Goal: Task Accomplishment & Management: Use online tool/utility

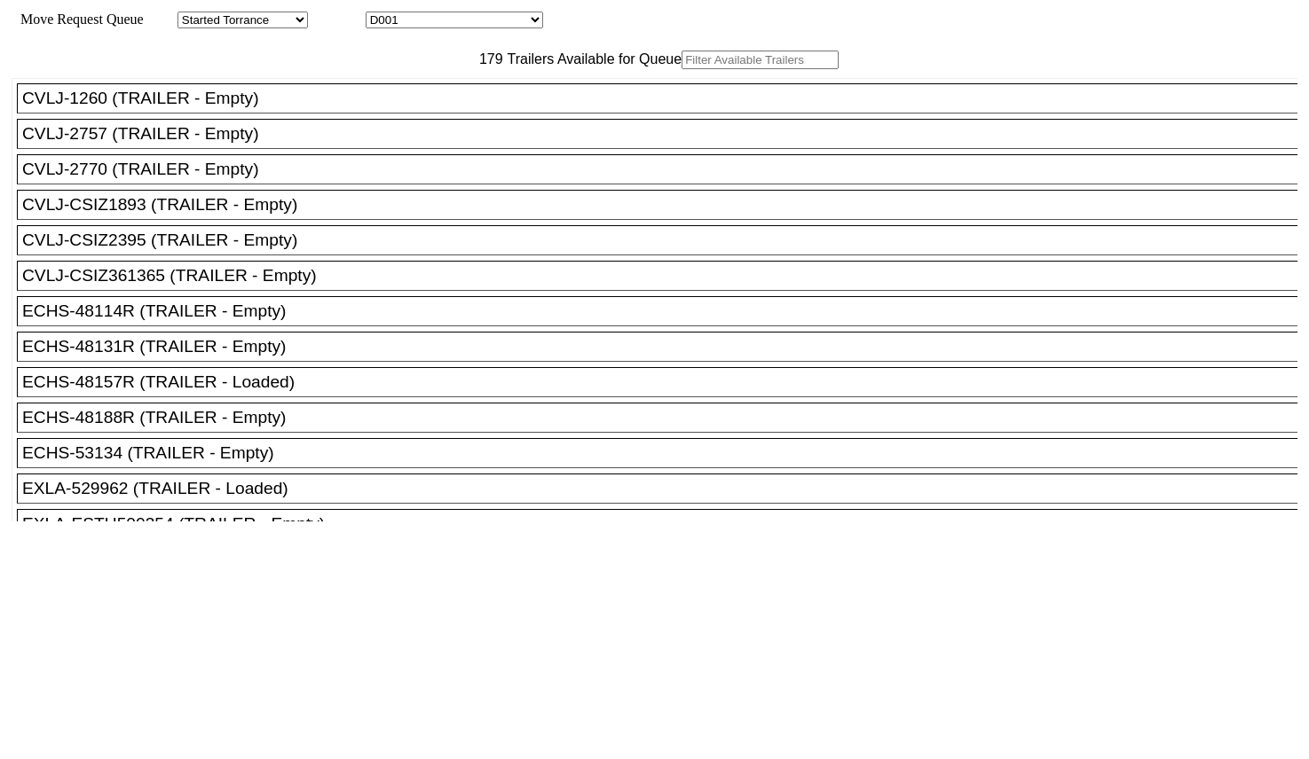
click at [681, 69] on input "text" at bounding box center [759, 60] width 157 height 19
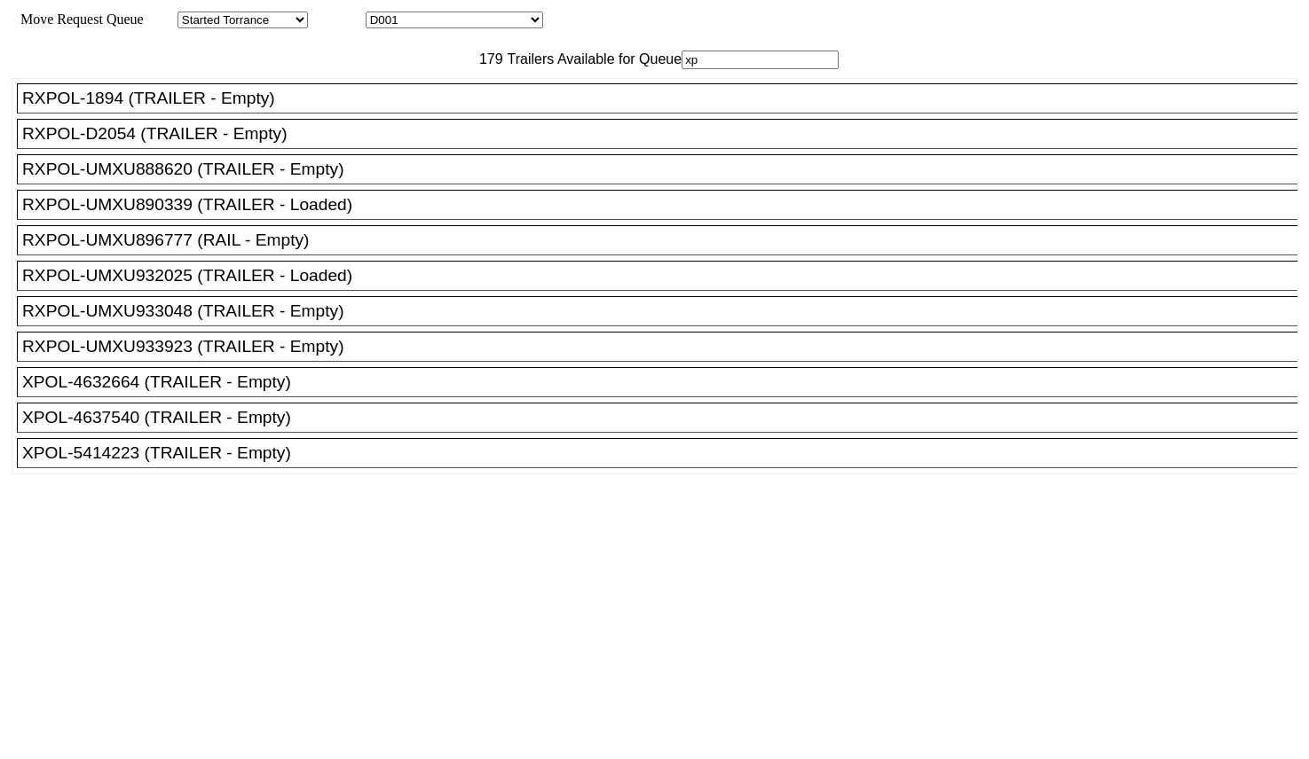
type input "xp"
click at [320, 428] on div "XPOL-4637540 (TRAILER - Empty)" at bounding box center [665, 418] width 1286 height 20
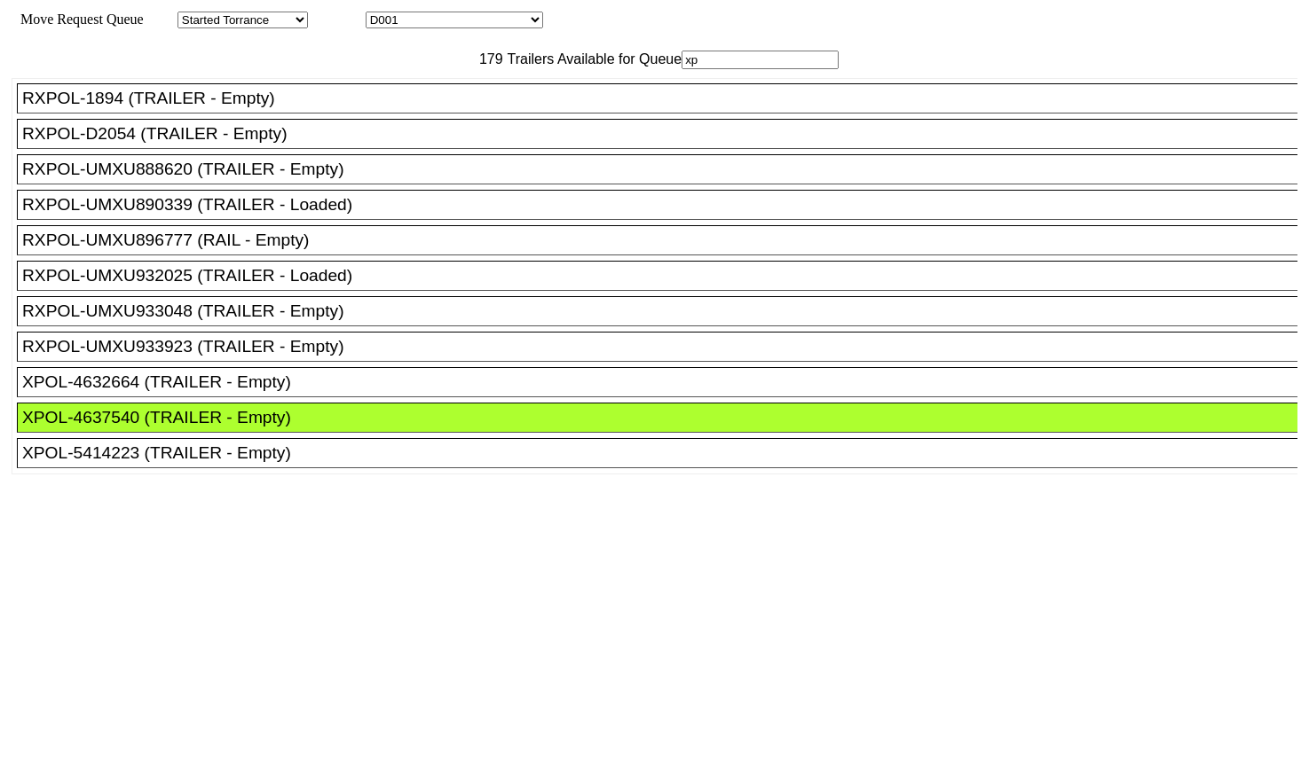
drag, startPoint x: 596, startPoint y: 240, endPoint x: 612, endPoint y: 244, distance: 16.6
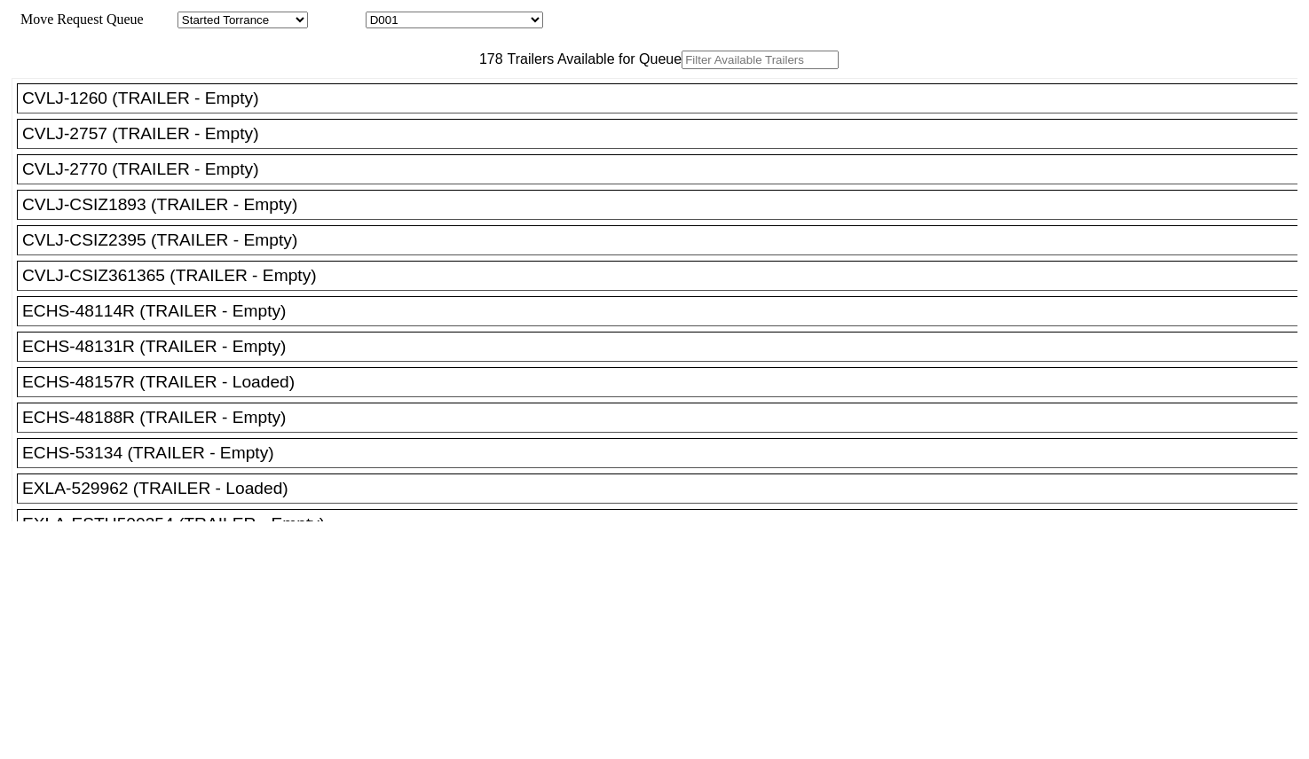
click at [681, 69] on input "text" at bounding box center [759, 60] width 157 height 19
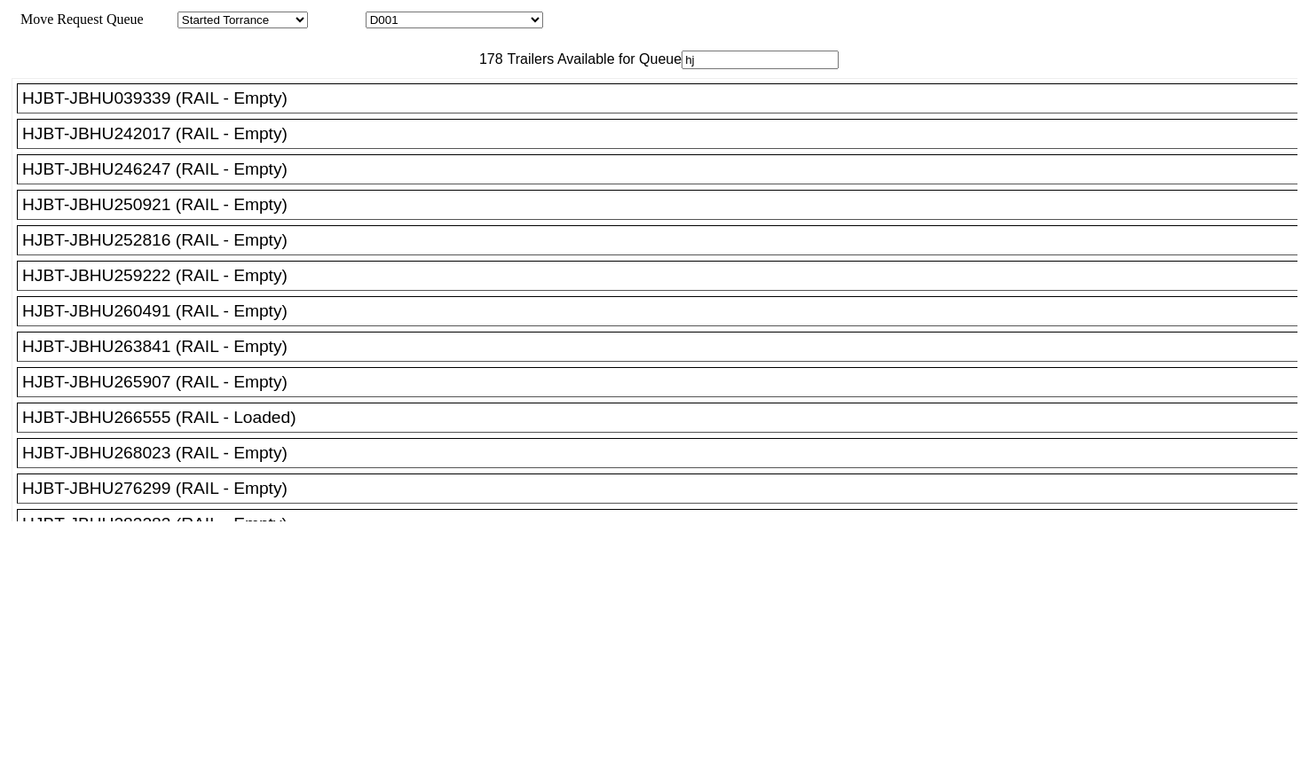
type input "hj"
drag, startPoint x: 304, startPoint y: 521, endPoint x: 370, endPoint y: 482, distance: 76.4
click at [303, 463] on div "HJBT-JBHU268023 (RAIL - Empty)" at bounding box center [665, 454] width 1286 height 20
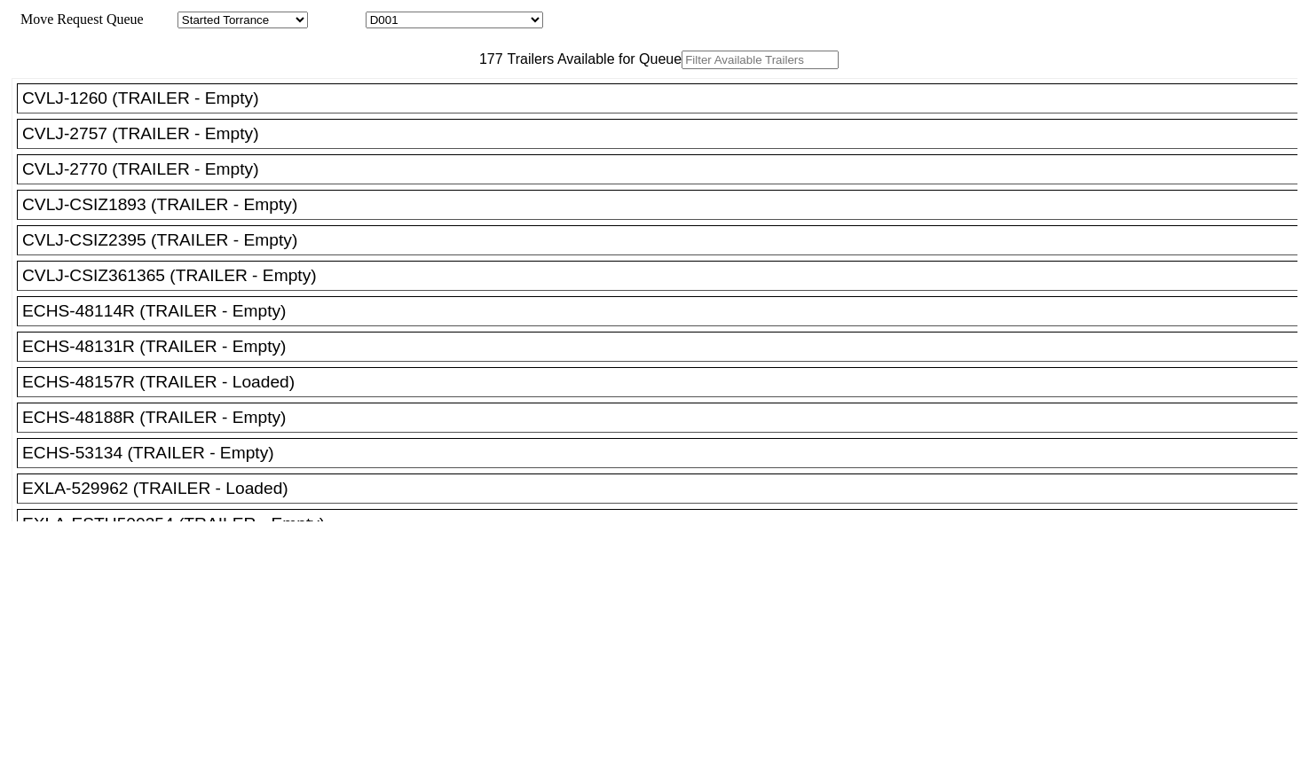
click at [681, 69] on input "text" at bounding box center [759, 60] width 157 height 19
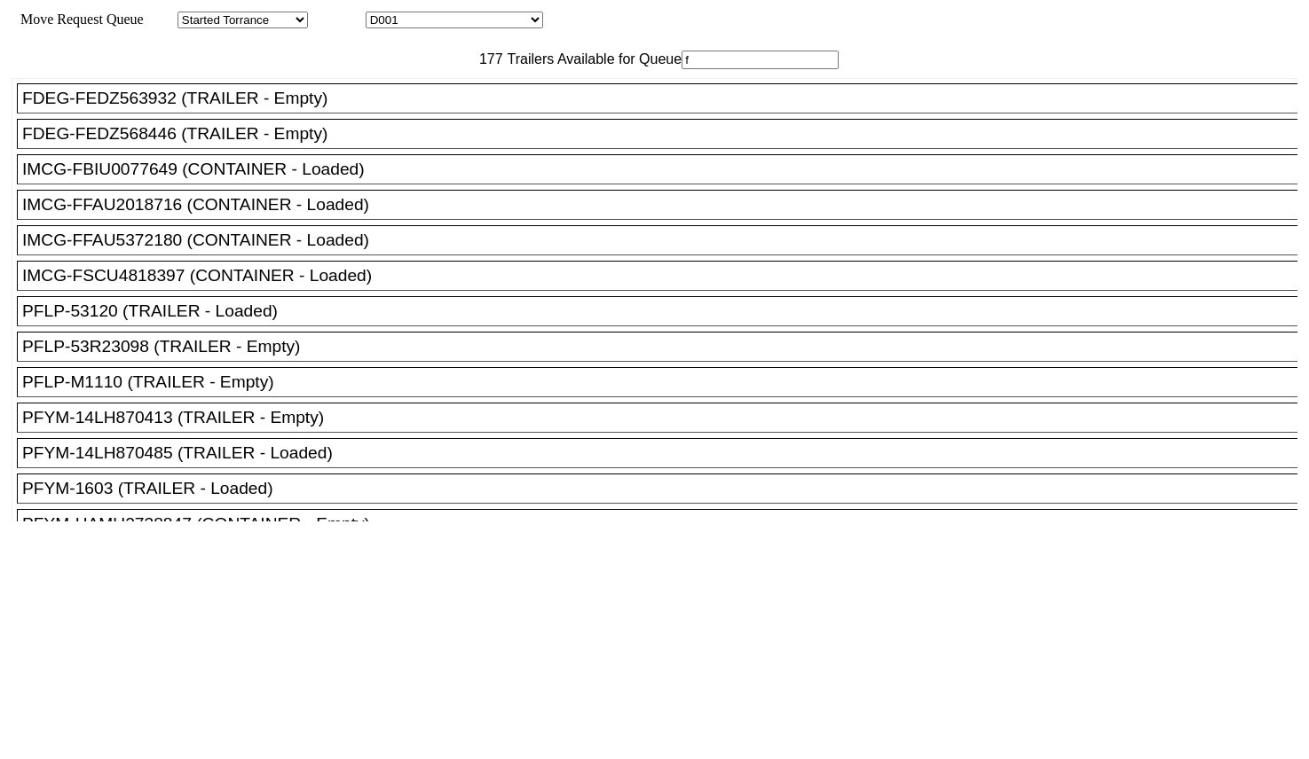
type input "f"
click at [279, 144] on div "FDEG-FEDZ568446 (TRAILER - Empty)" at bounding box center [665, 134] width 1286 height 20
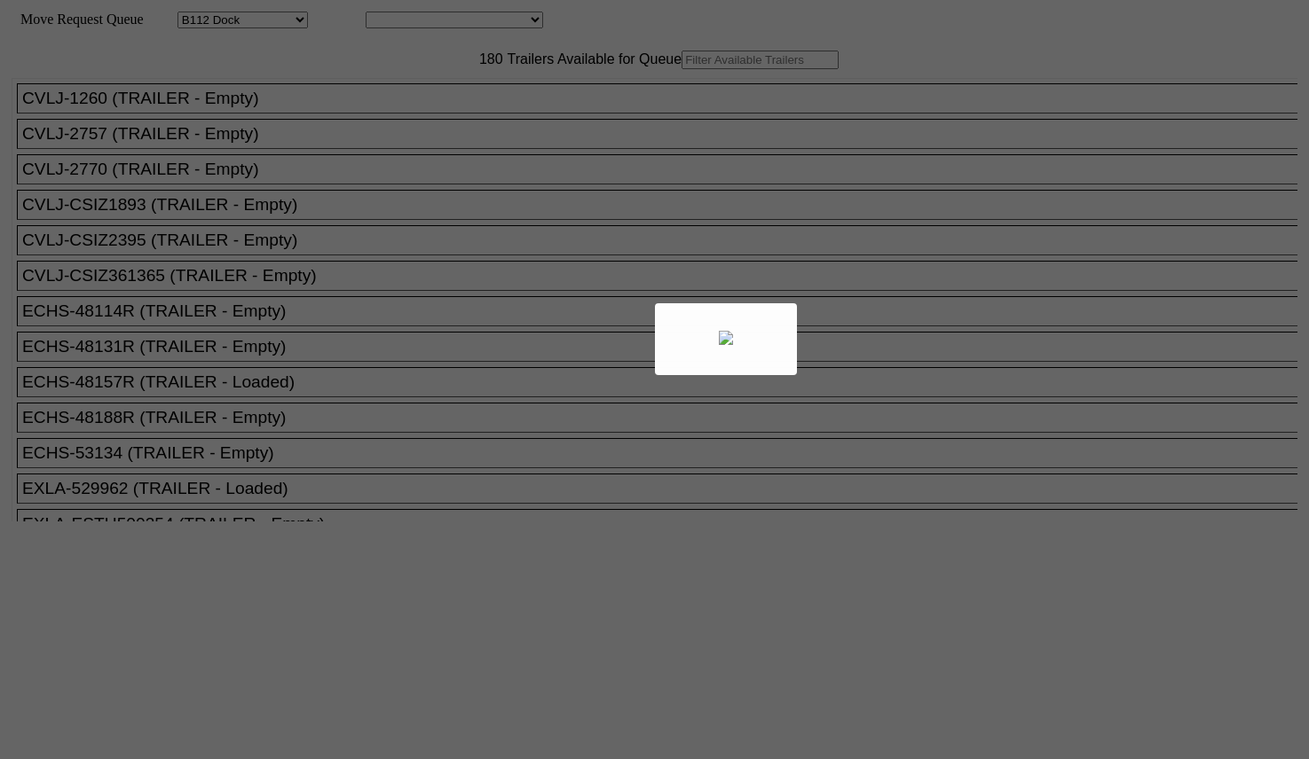
select select "121"
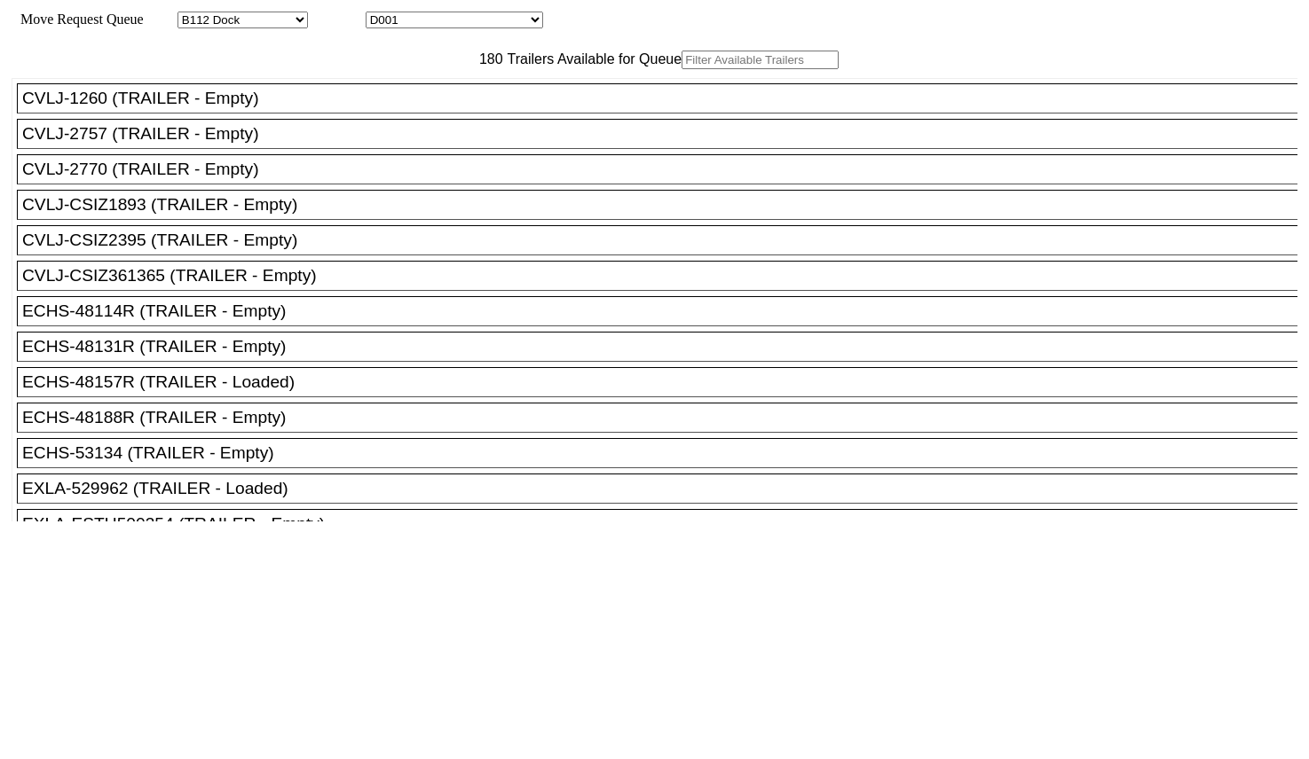
click at [681, 69] on input "text" at bounding box center [759, 60] width 157 height 19
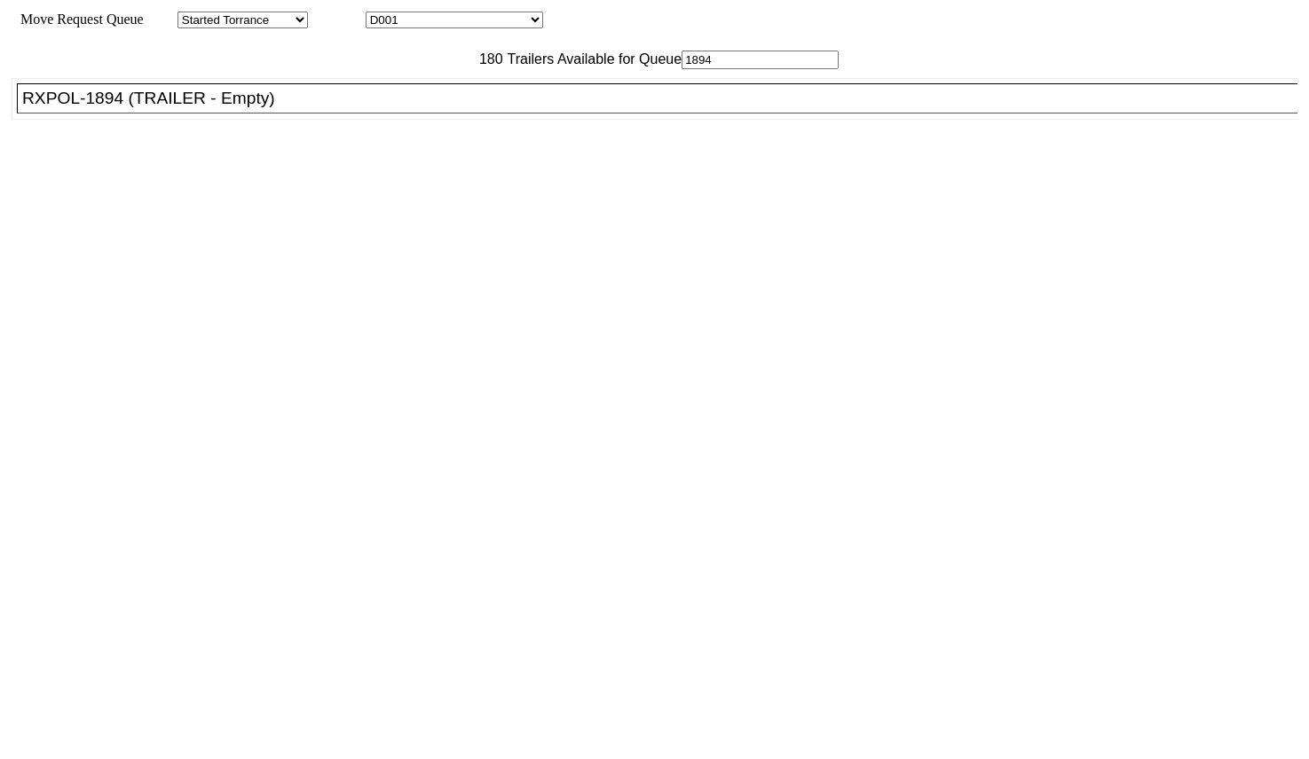
type input "1894"
click at [338, 114] on li "RXPOL-1894 (TRAILER - Empty)" at bounding box center [665, 98] width 1296 height 30
